Goal: Contribute content: Add original content to the website for others to see

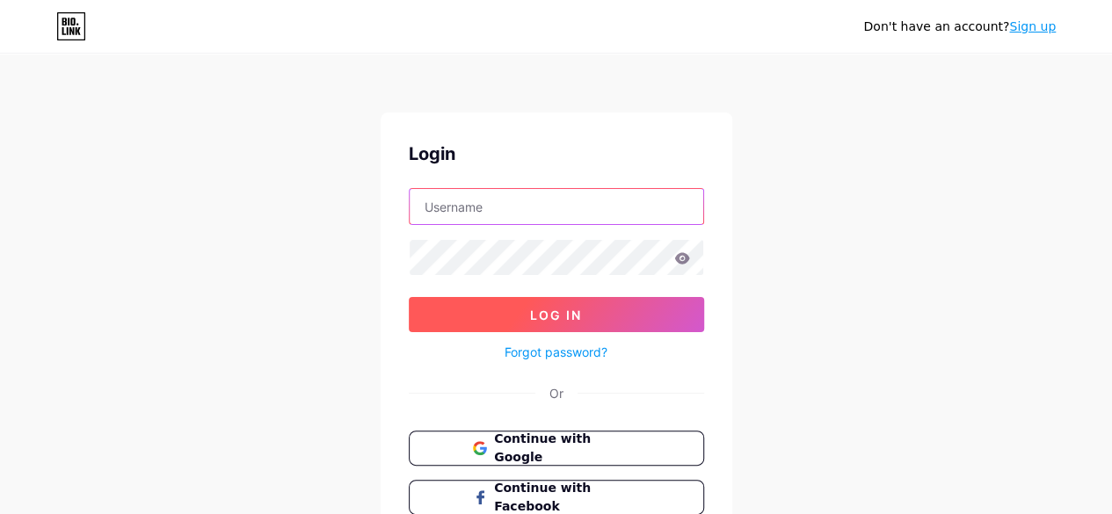
type input "[EMAIL_ADDRESS][DOMAIN_NAME]"
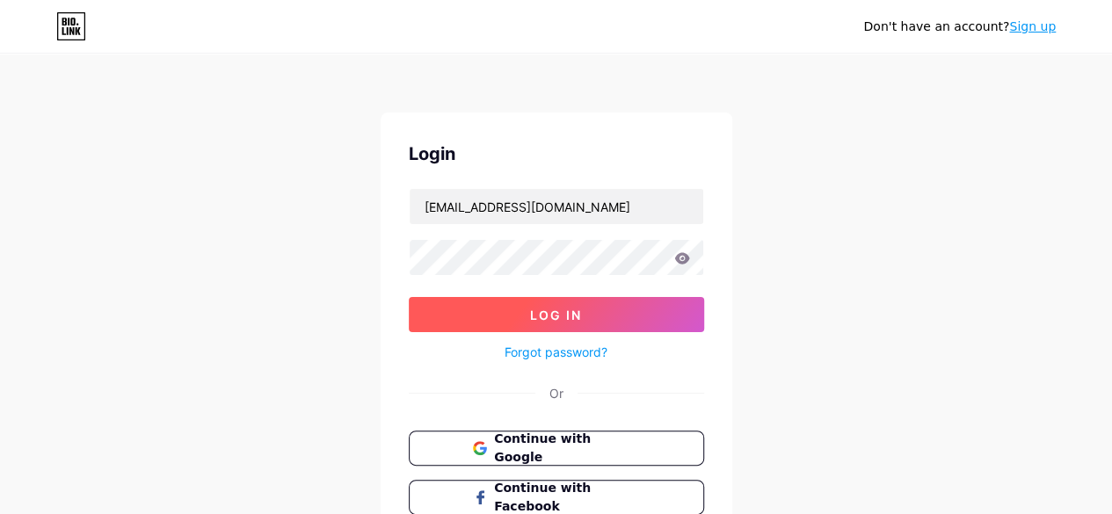
click at [434, 317] on button "Log In" at bounding box center [556, 314] width 295 height 35
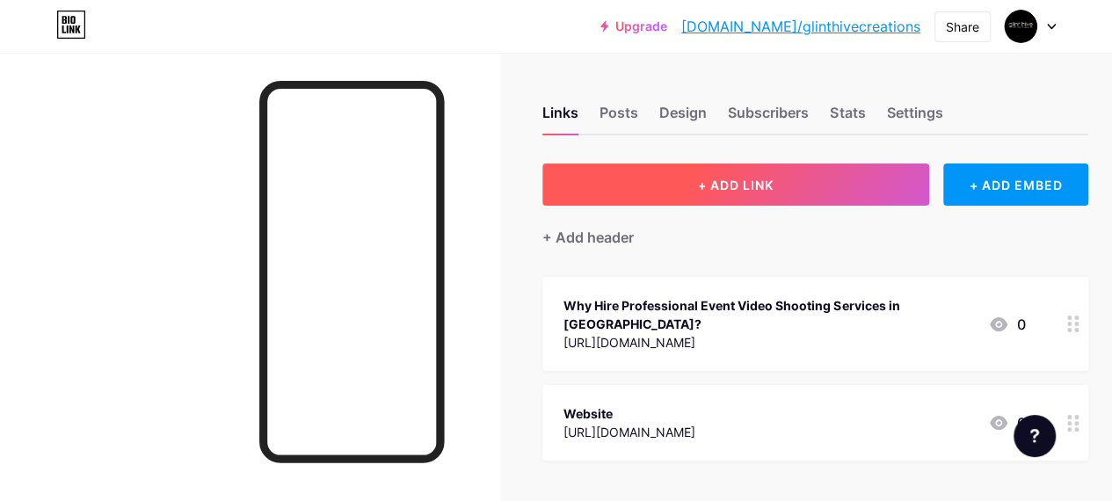
click at [758, 168] on button "+ ADD LINK" at bounding box center [736, 185] width 387 height 42
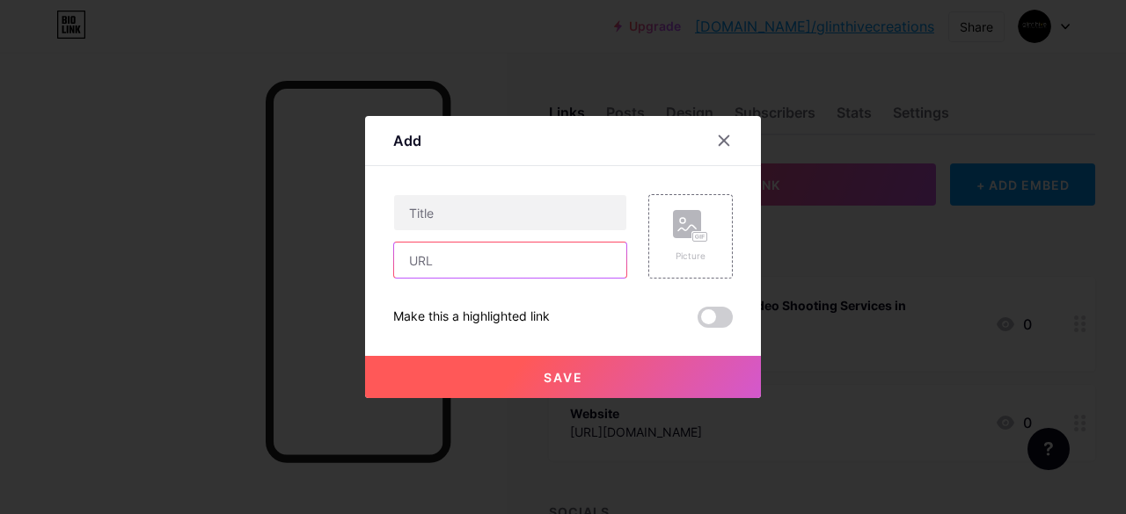
click at [449, 261] on input "text" at bounding box center [510, 260] width 232 height 35
paste input "[URL][DOMAIN_NAME]"
type input "[URL][DOMAIN_NAME]"
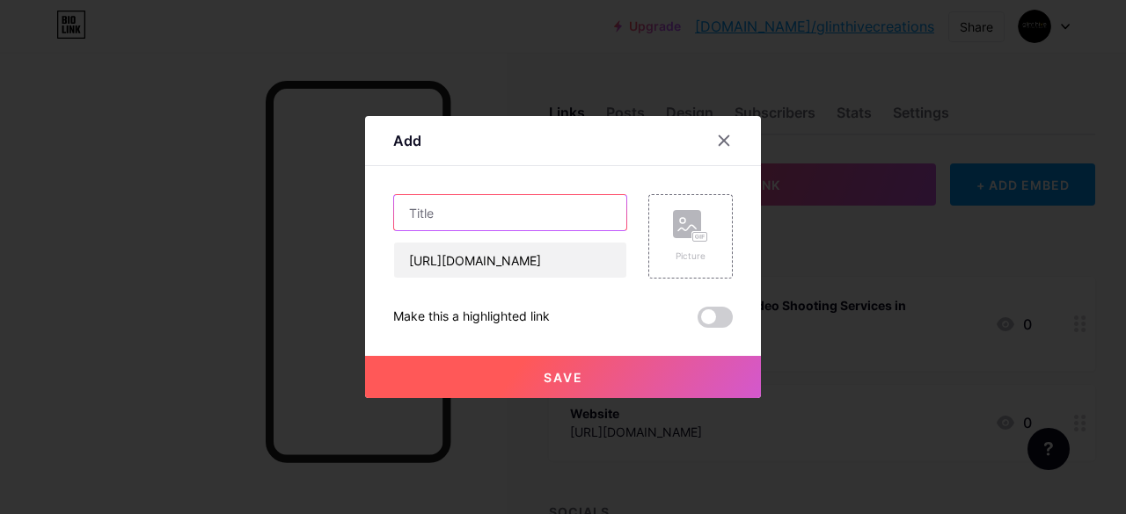
click at [585, 204] on input "text" at bounding box center [510, 212] width 232 height 35
paste input "Boost Your Website’s Performance with the Right Web Development Company"
type input "Boost Your Website’s Performance with the Right Web Development Company"
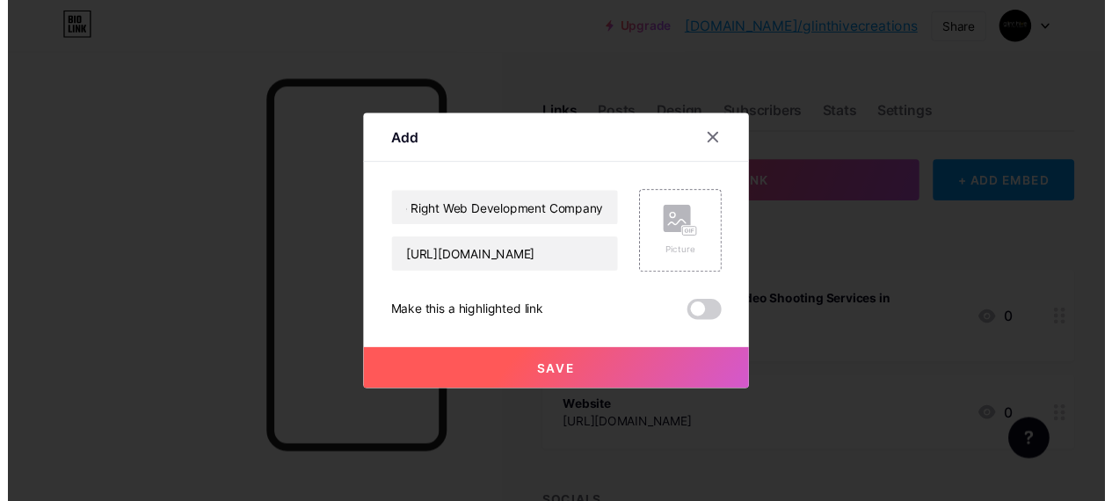
scroll to position [0, 0]
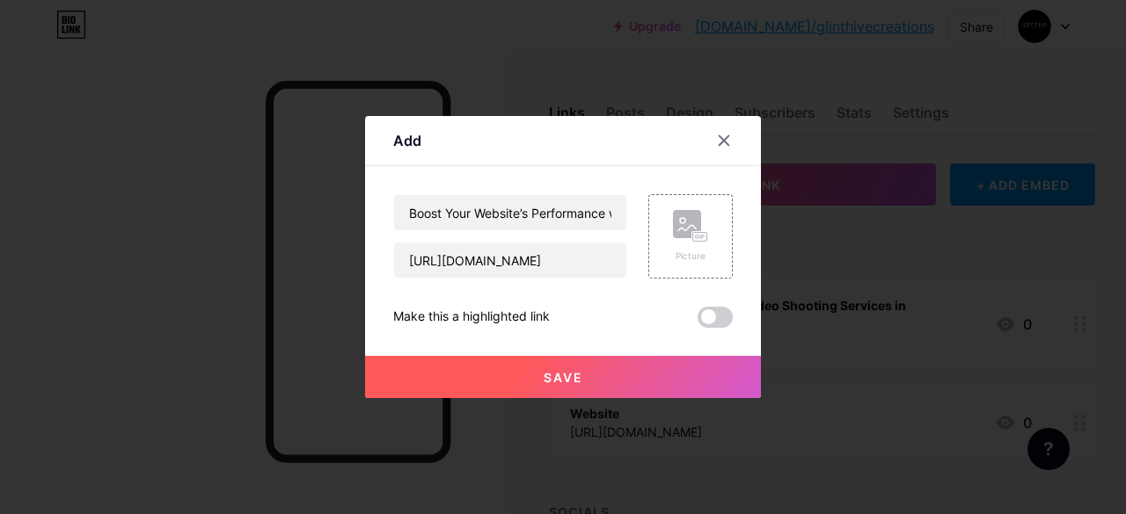
click at [499, 382] on button "Save" at bounding box center [563, 377] width 396 height 42
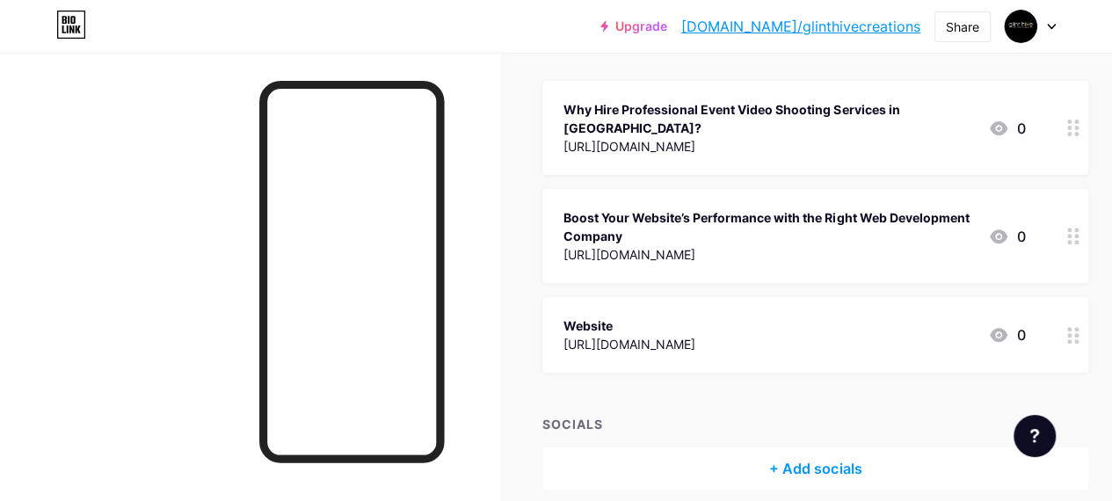
scroll to position [125, 0]
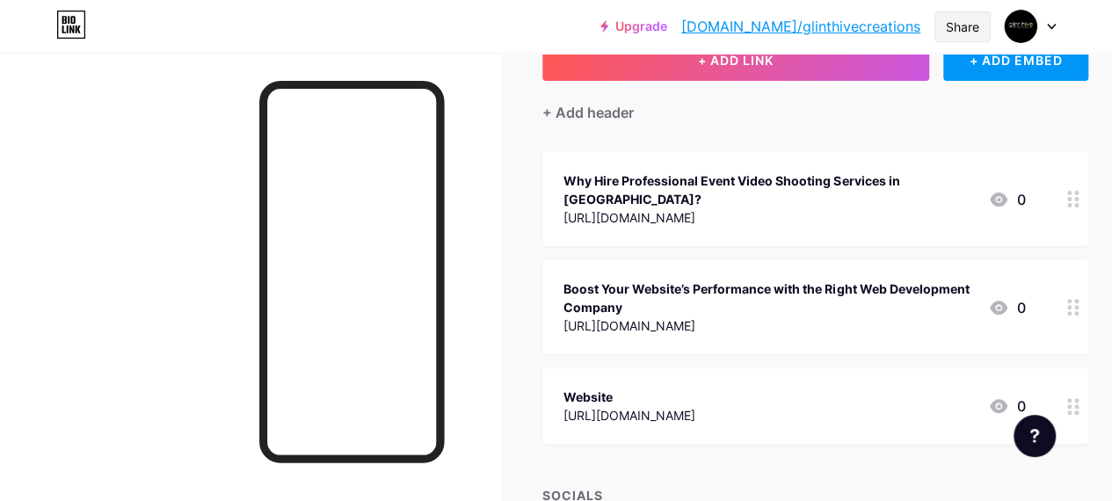
click at [960, 23] on div "Share" at bounding box center [962, 27] width 33 height 18
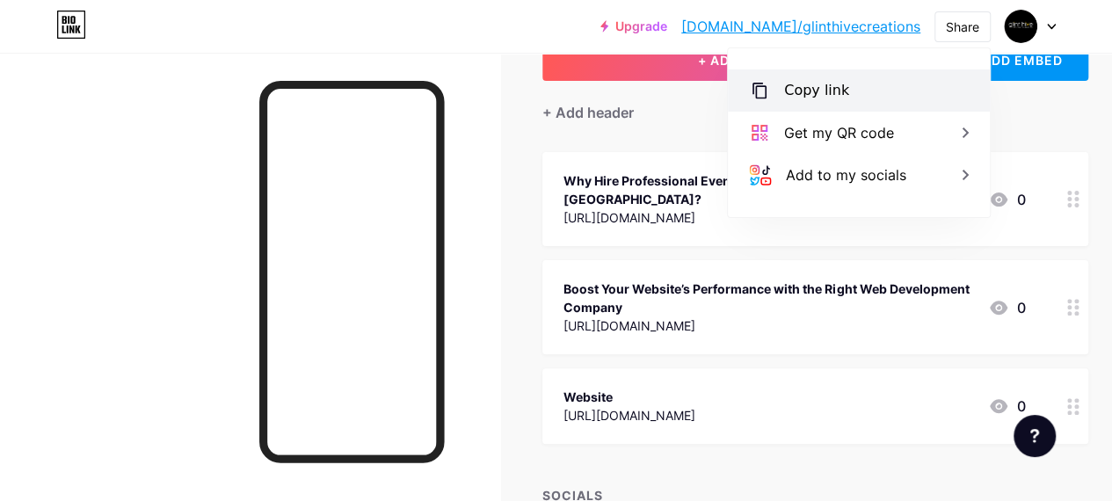
click at [833, 86] on div "Copy link" at bounding box center [816, 90] width 65 height 21
